Goal: Find specific page/section: Find specific page/section

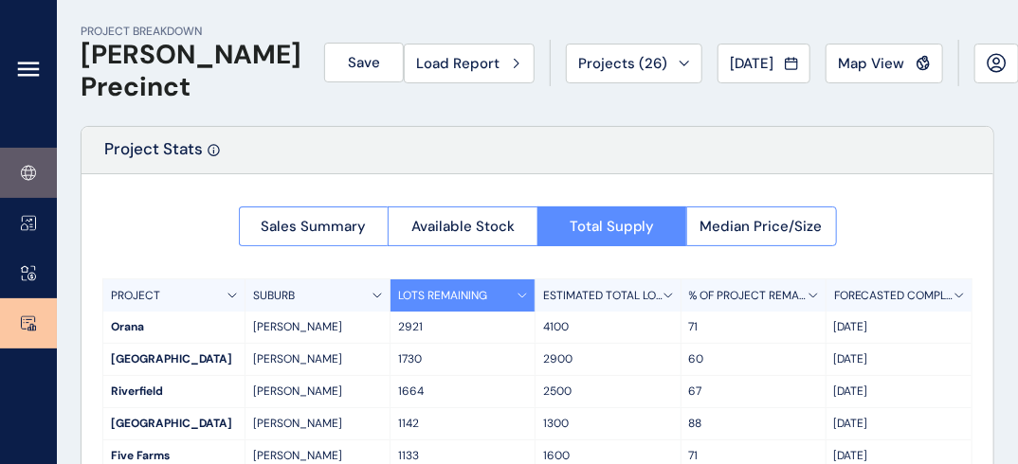
drag, startPoint x: 0, startPoint y: 0, endPoint x: 24, endPoint y: 175, distance: 177.0
click at [24, 175] on icon at bounding box center [28, 175] width 12 height 1
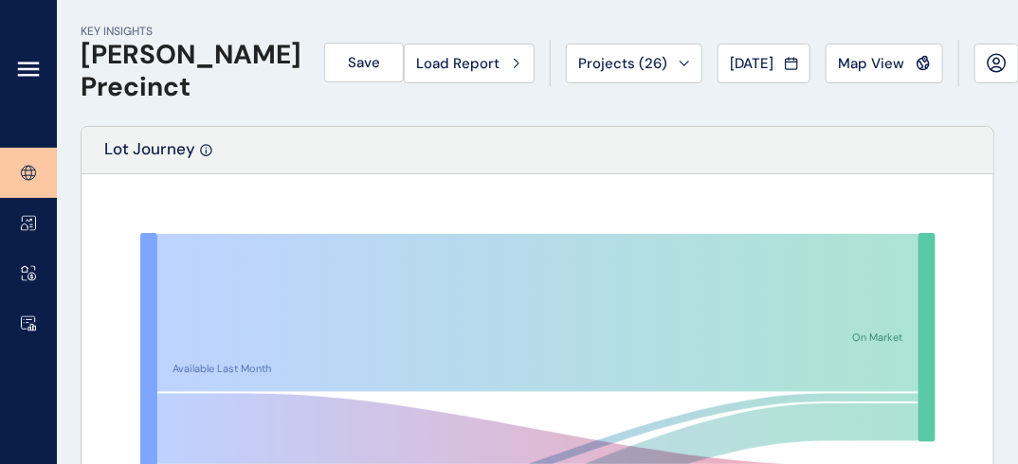
click at [23, 163] on link at bounding box center [28, 173] width 57 height 50
click at [609, 76] on button "Projects ( 26 )" at bounding box center [634, 64] width 136 height 40
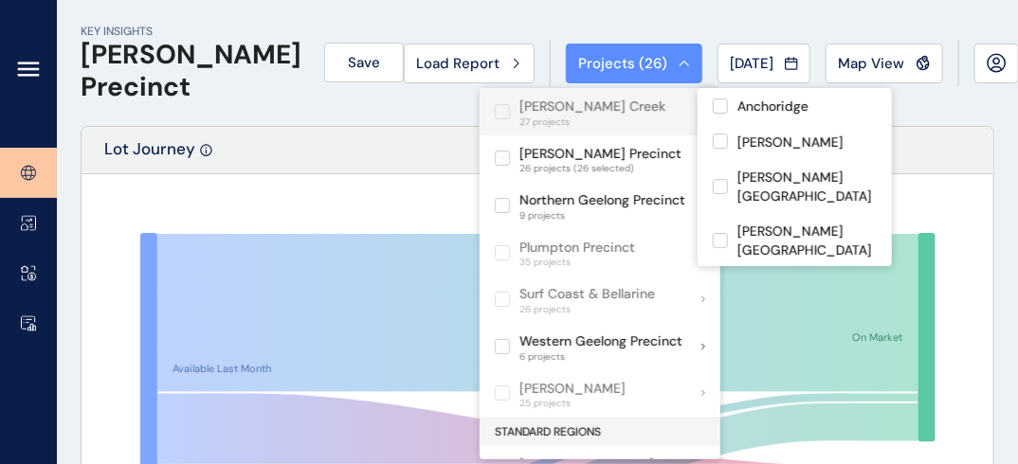
click at [500, 105] on label at bounding box center [502, 111] width 15 height 15
click at [500, 108] on label at bounding box center [502, 111] width 15 height 15
click at [500, 109] on label at bounding box center [502, 111] width 15 height 15
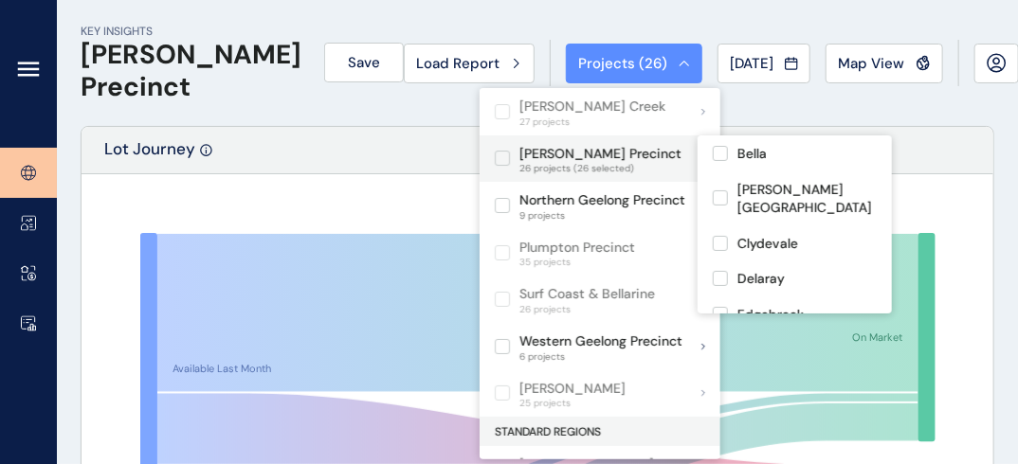
click at [501, 157] on label at bounding box center [502, 158] width 15 height 15
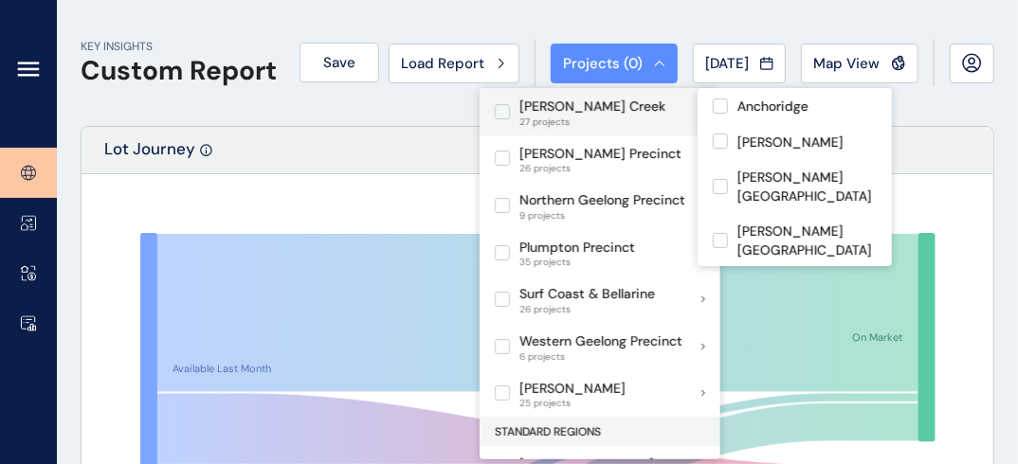
click at [505, 115] on label at bounding box center [502, 111] width 15 height 15
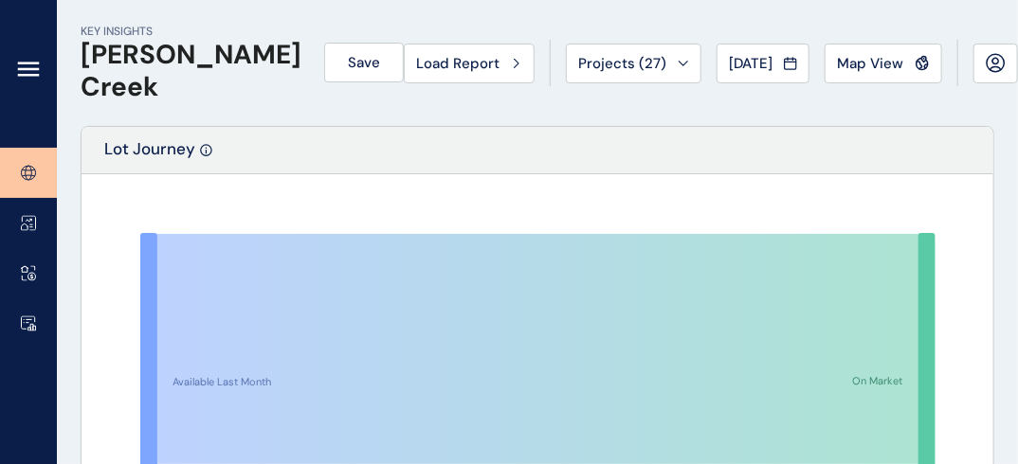
drag, startPoint x: 375, startPoint y: 183, endPoint x: 325, endPoint y: 191, distance: 51.0
click at [325, 191] on div "Available Last Month Back on Market Newly Released On Market Gross Sales Outsta…" at bounding box center [538, 432] width 912 height 516
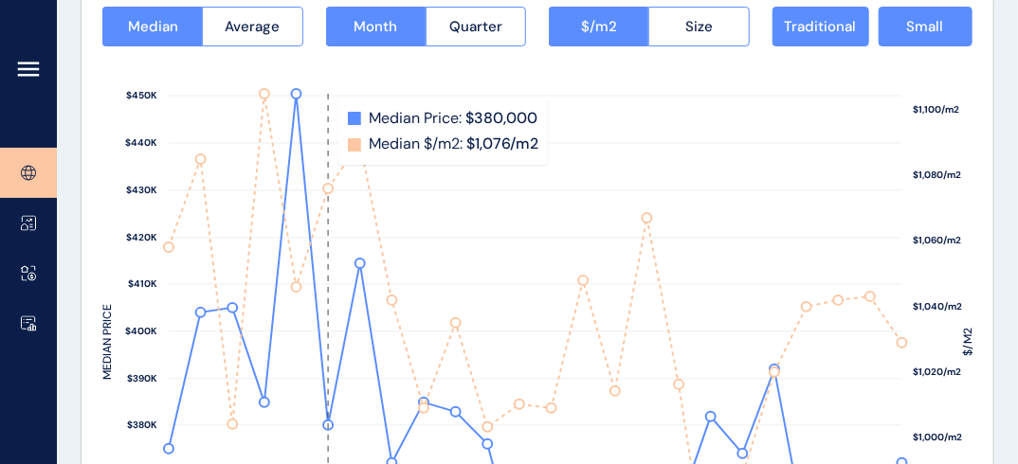
scroll to position [2560, 0]
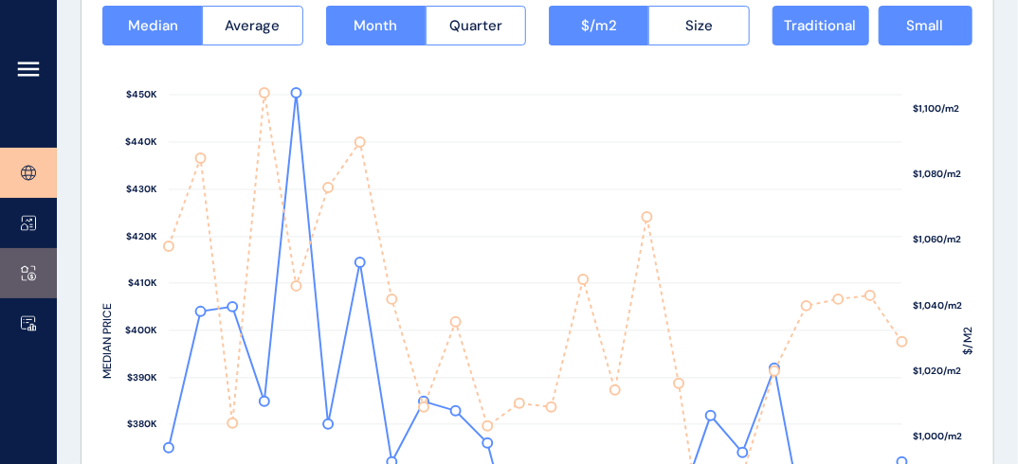
click at [26, 262] on link at bounding box center [28, 273] width 57 height 50
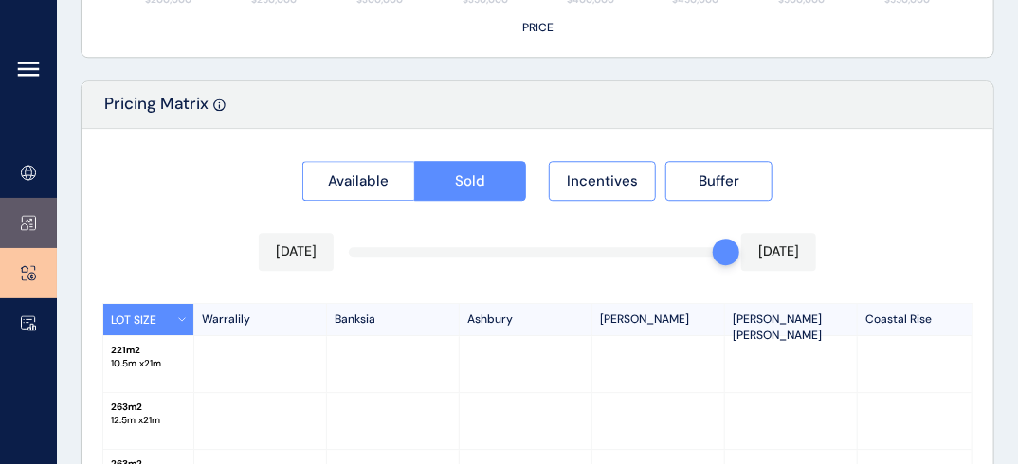
type input "*********"
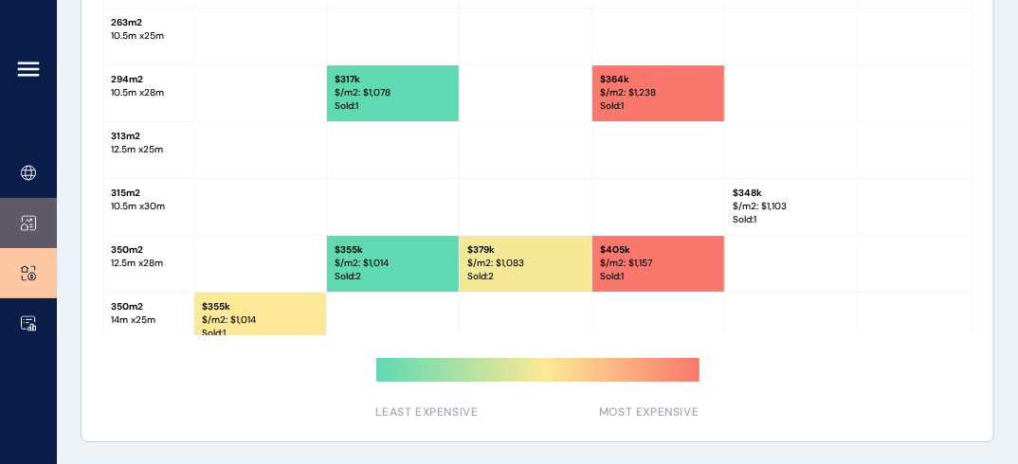
click at [27, 218] on icon at bounding box center [28, 223] width 15 height 16
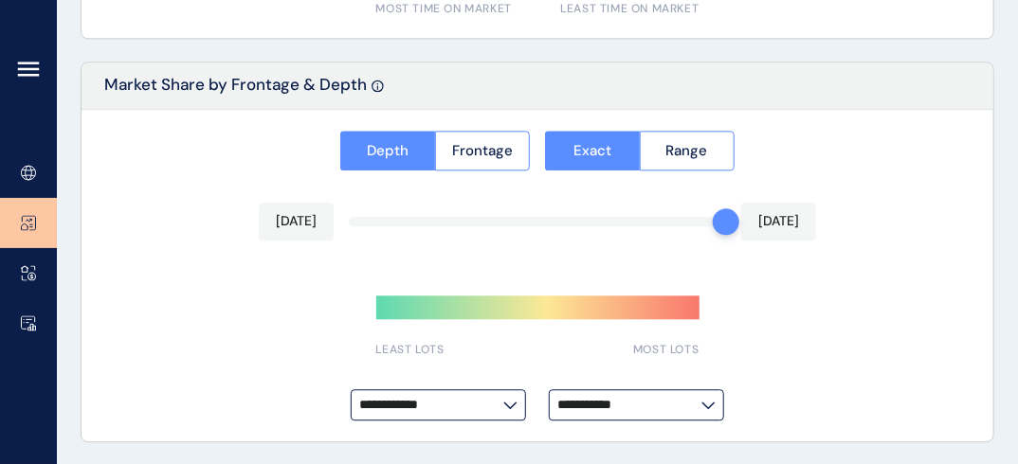
type input "**********"
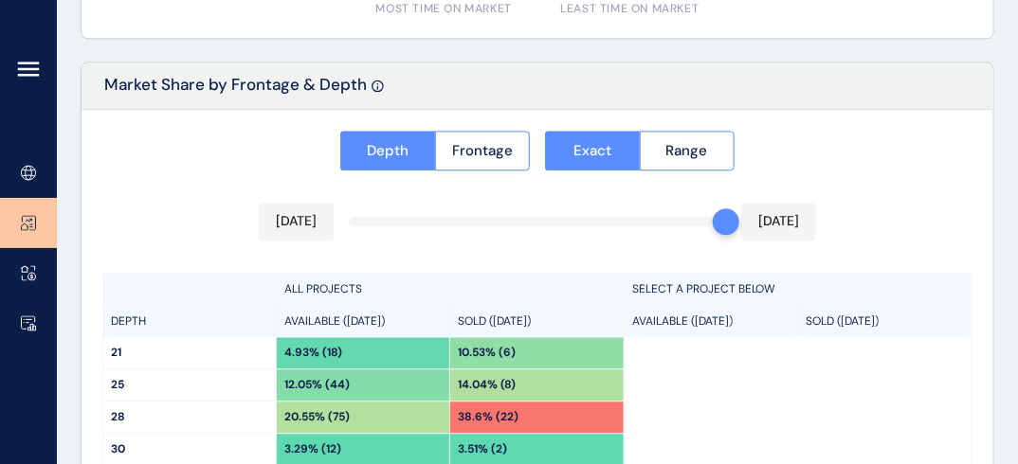
scroll to position [1752, 0]
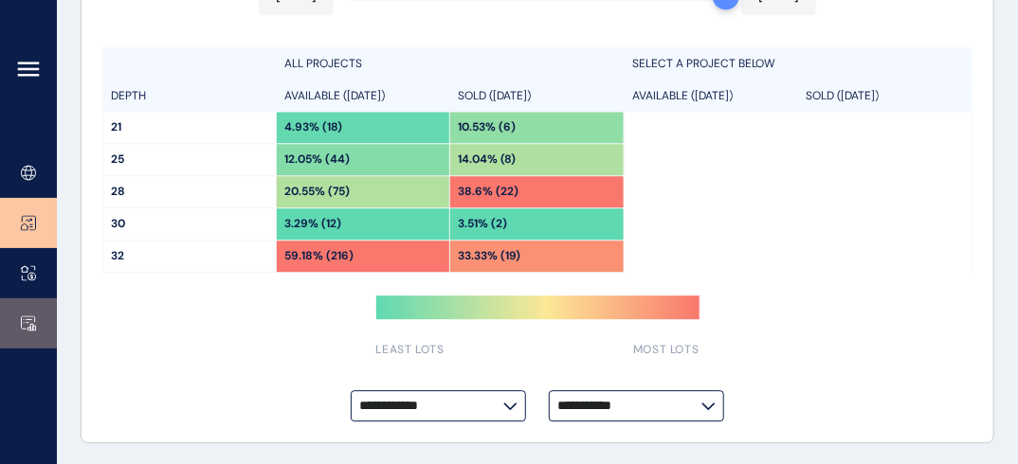
click at [33, 328] on rect at bounding box center [34, 328] width 3 height 5
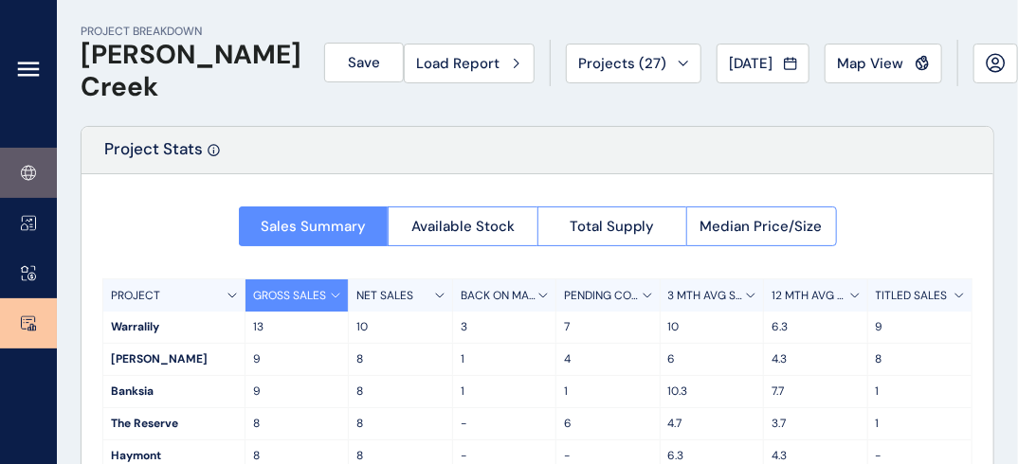
click at [40, 174] on link at bounding box center [28, 173] width 57 height 50
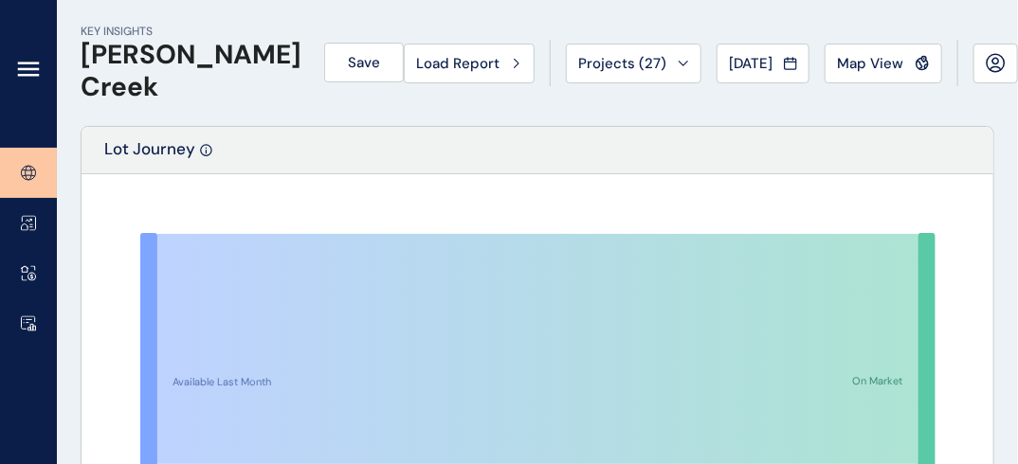
click at [33, 78] on icon at bounding box center [28, 69] width 23 height 23
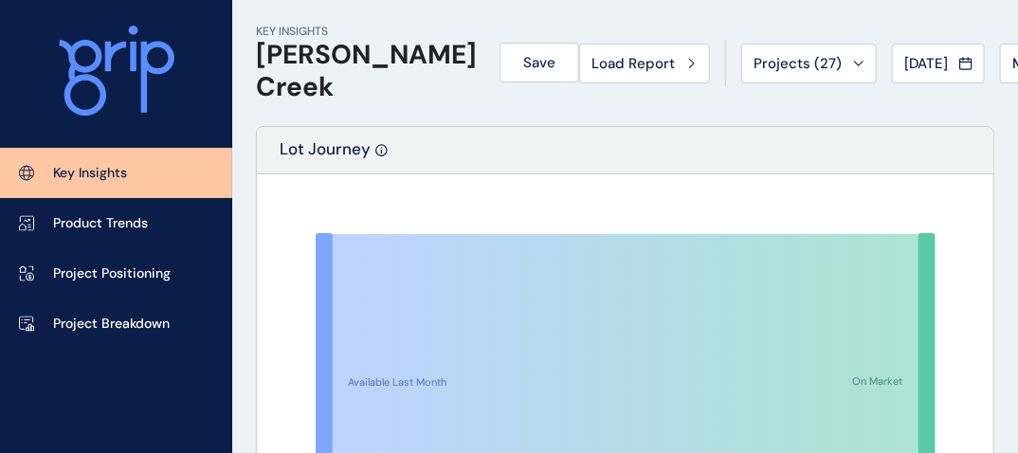
click at [83, 152] on link "Key Insights" at bounding box center [116, 173] width 232 height 50
click at [754, 72] on span "Projects ( 27 )" at bounding box center [798, 63] width 88 height 19
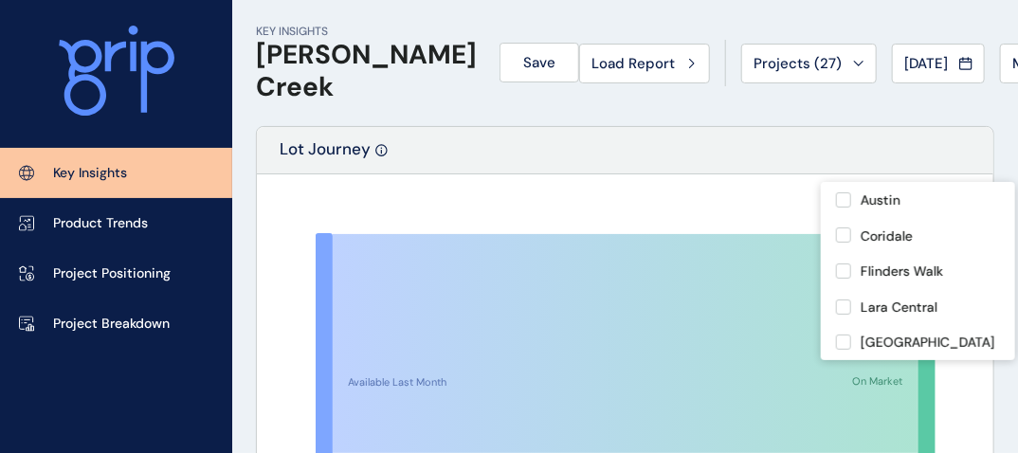
click at [423, 144] on div "Lot Journey" at bounding box center [625, 150] width 737 height 47
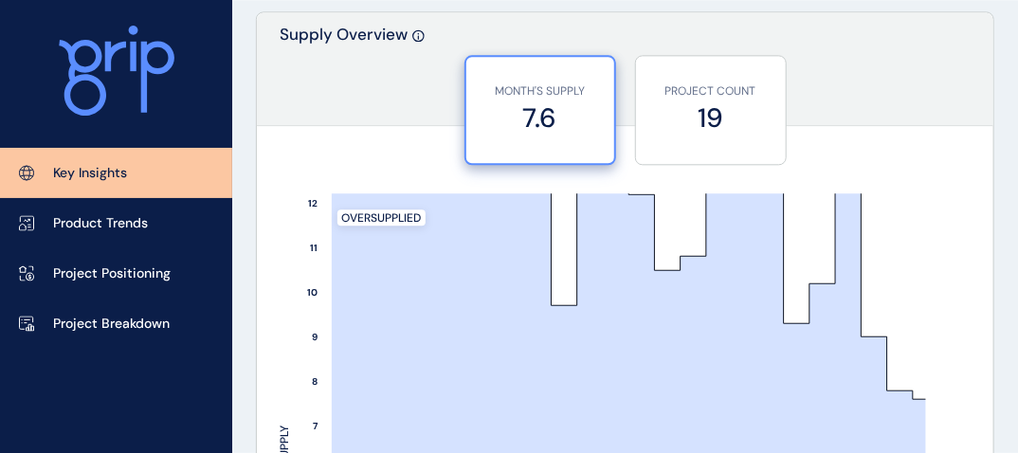
scroll to position [1570, 0]
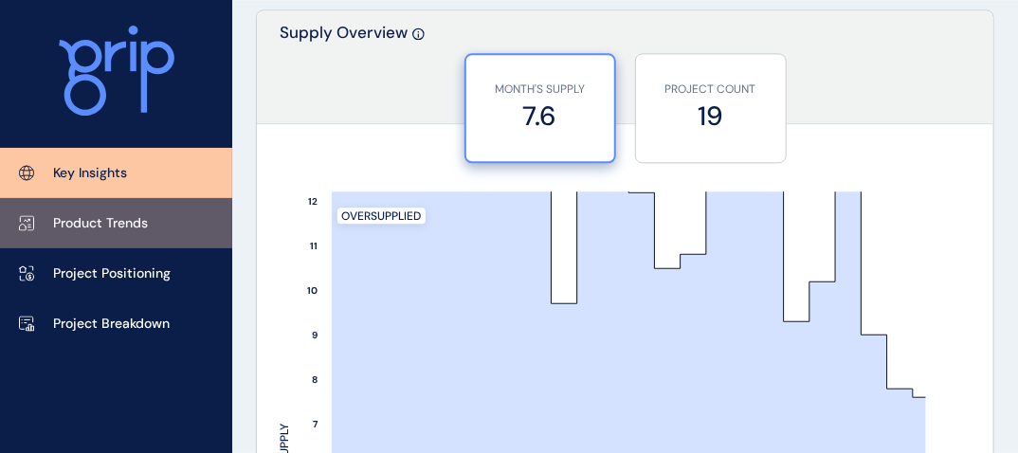
click at [126, 219] on p "Product Trends" at bounding box center [100, 223] width 95 height 19
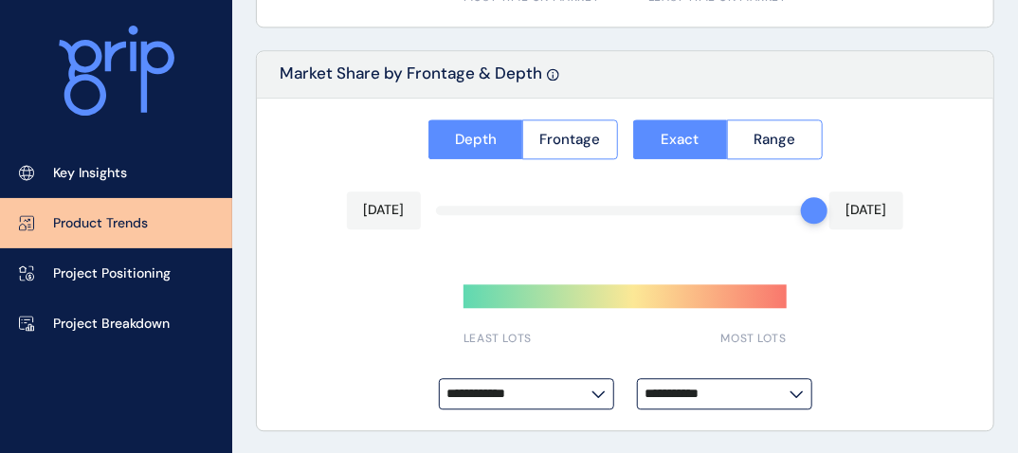
type input "**********"
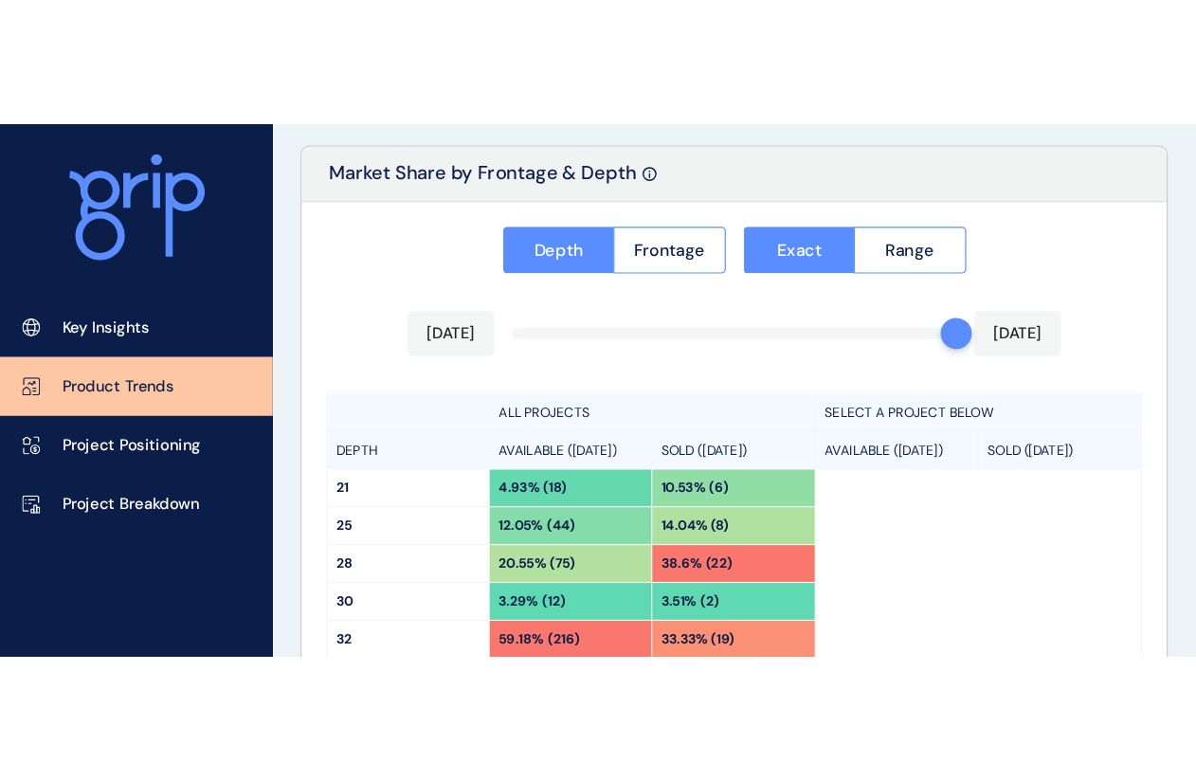
scroll to position [1436, 0]
